Goal: Task Accomplishment & Management: Complete application form

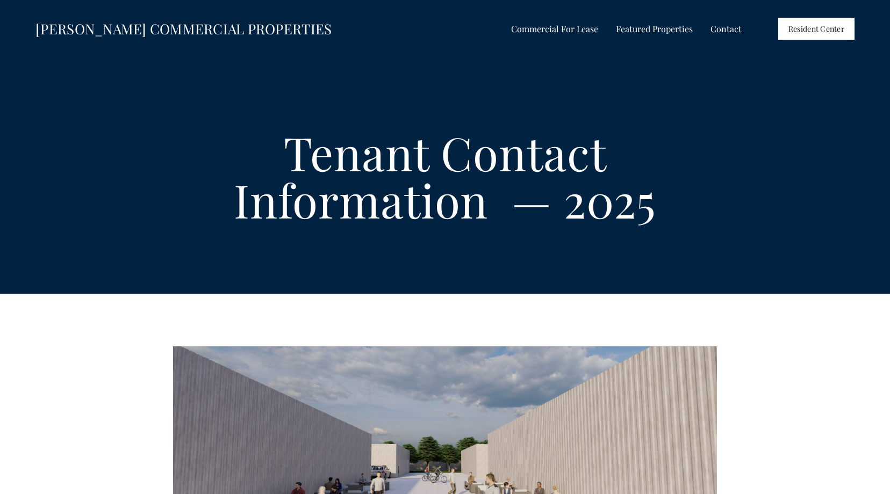
select select "US"
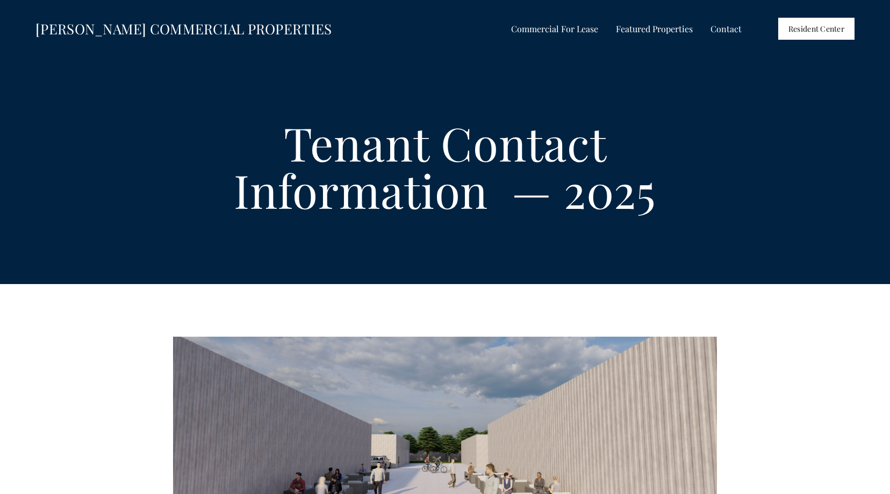
scroll to position [11, 0]
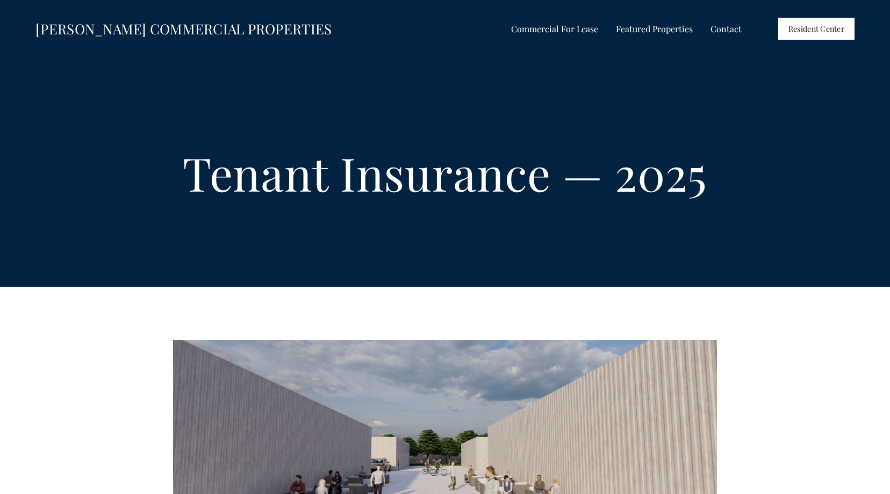
select select "US"
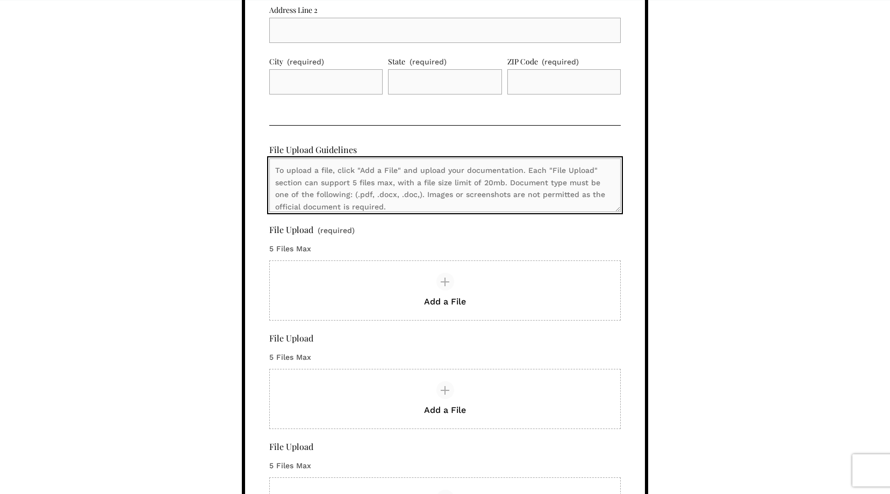
scroll to position [6, 0]
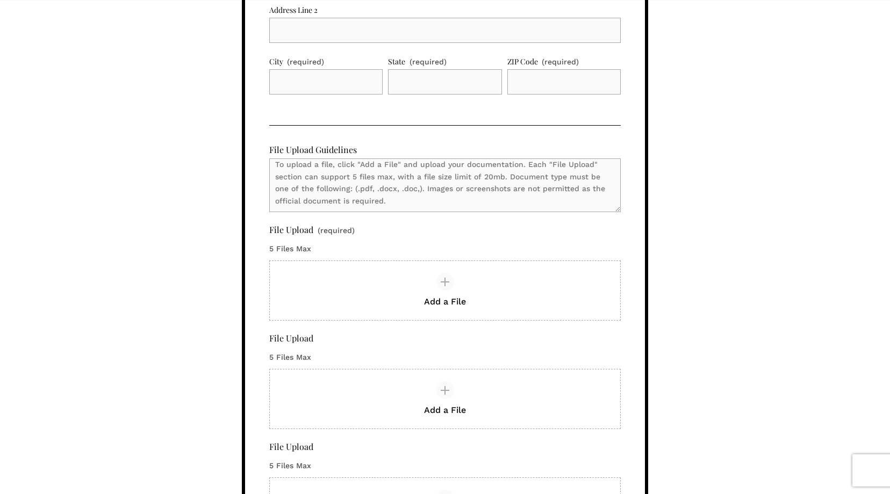
click at [615, 225] on div "Business Name (required) Address (required) Country Afghanistan Åland Islands A…" at bounding box center [444, 24] width 351 height 1461
click at [790, 278] on div "To comply with your lease agreement, please upload your current insurance detai…" at bounding box center [445, 98] width 890 height 2416
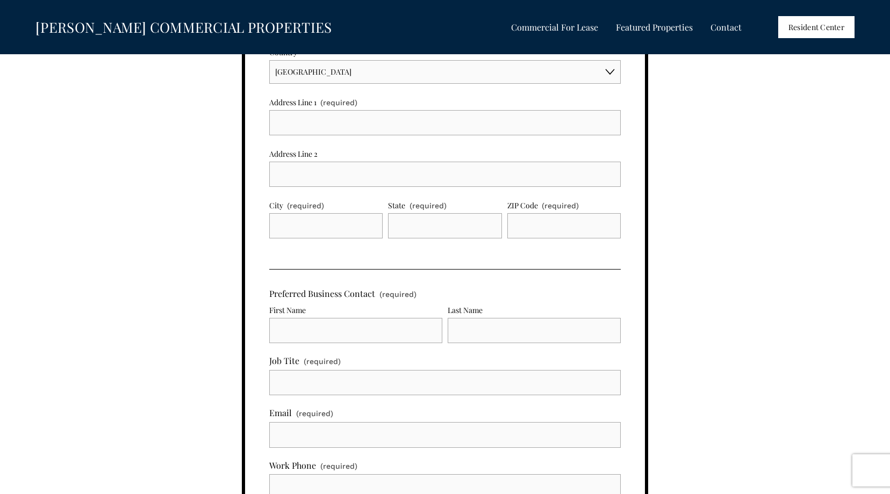
scroll to position [741, 0]
